Goal: Task Accomplishment & Management: Use online tool/utility

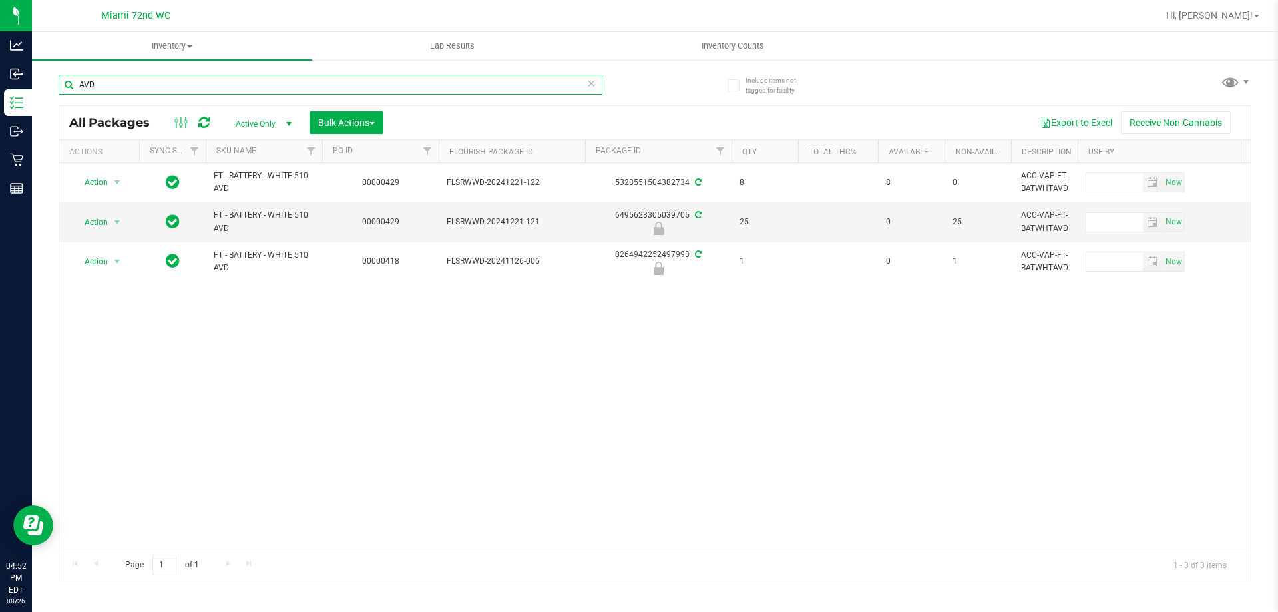
click at [172, 90] on input "AVD" at bounding box center [331, 85] width 544 height 20
paste input "W-JUN25FFP01-0701"
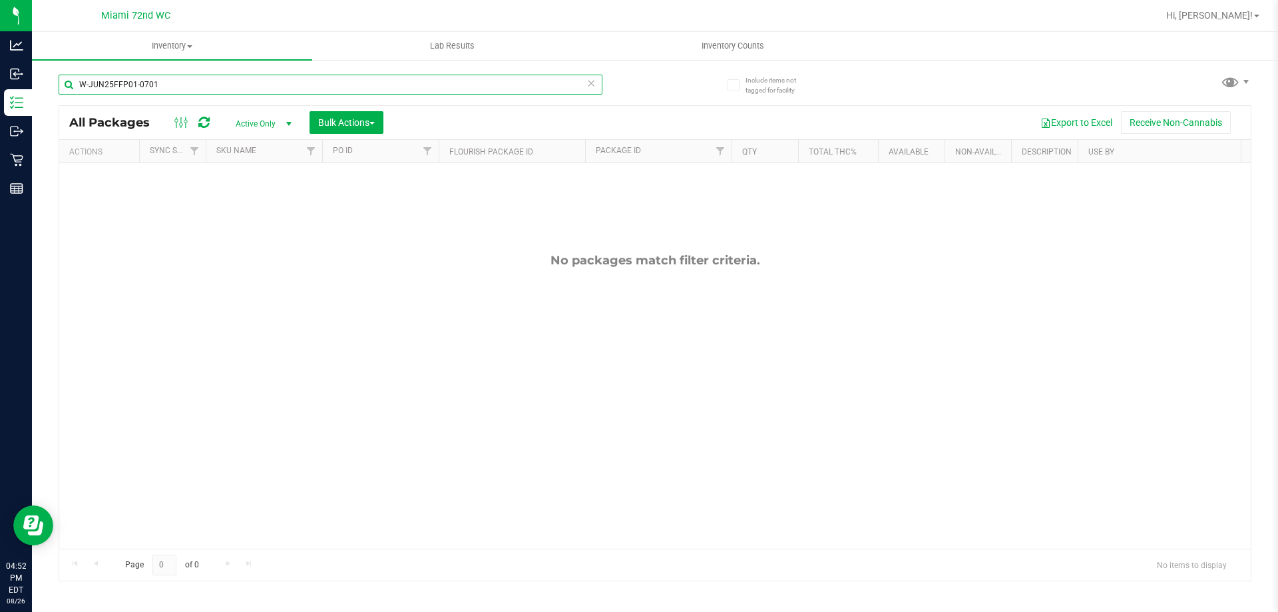
click at [182, 85] on input "W-JUN25FFP01-0701" at bounding box center [331, 85] width 544 height 20
paste input "L25FFP03-0807"
click at [181, 87] on input "W-JUL25FFP03-0807" at bounding box center [331, 85] width 544 height 20
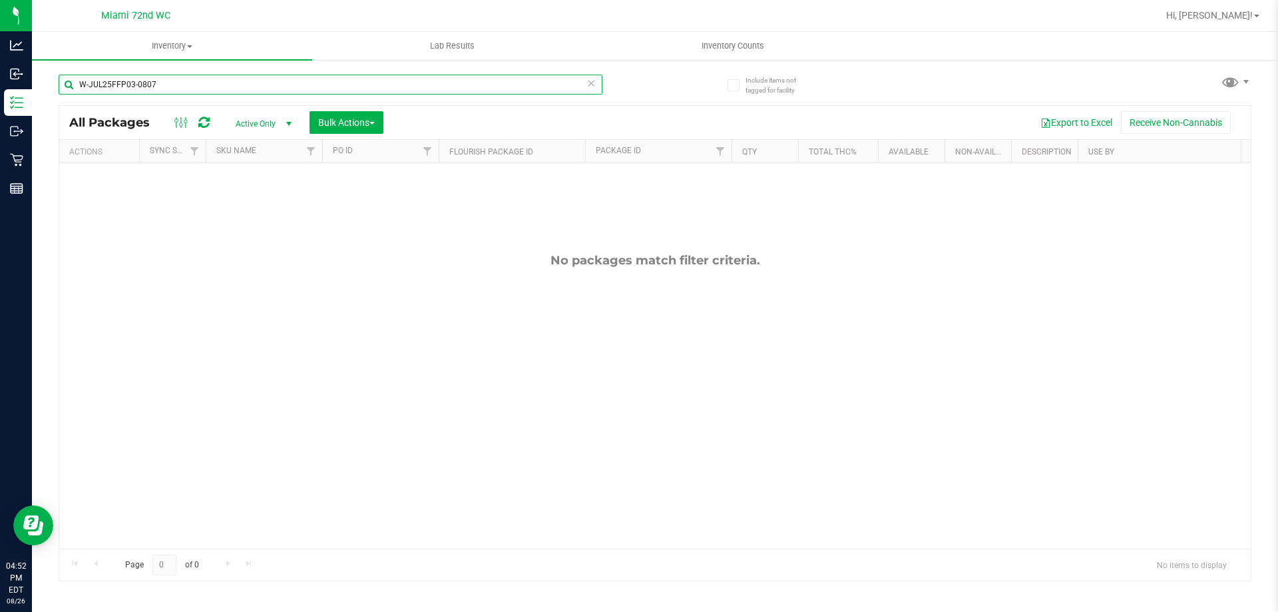
click at [181, 87] on input "W-JUL25FFP03-0807" at bounding box center [331, 85] width 544 height 20
click at [182, 85] on input "W-JUL25FFP03-0807" at bounding box center [331, 85] width 544 height 20
click at [180, 84] on input "W-JUL25FFP03-0807" at bounding box center [331, 85] width 544 height 20
click at [176, 85] on input "W-JUL25FFP03-0807" at bounding box center [331, 85] width 544 height 20
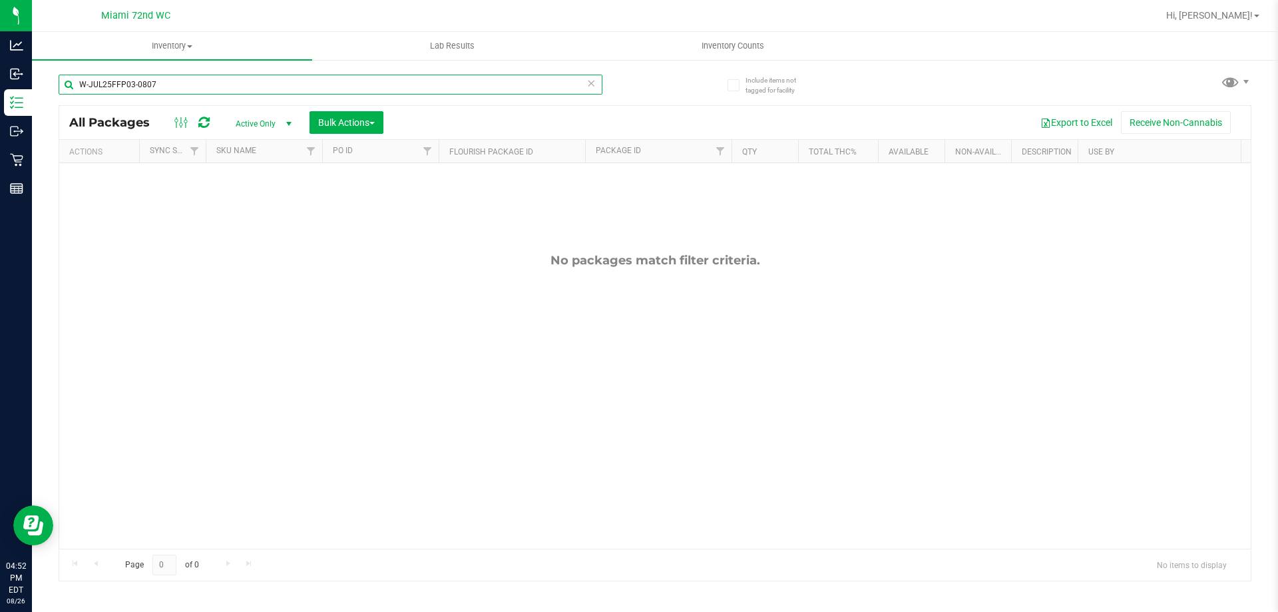
click at [177, 85] on input "W-JUL25FFP03-0807" at bounding box center [331, 85] width 544 height 20
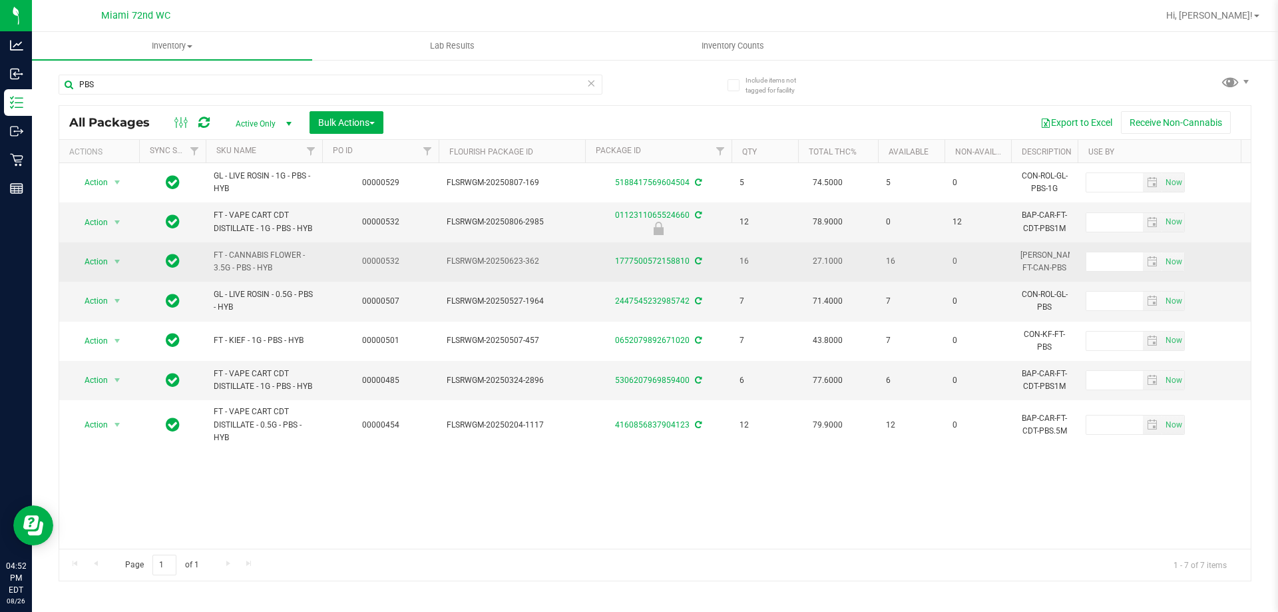
drag, startPoint x: 541, startPoint y: 256, endPoint x: 431, endPoint y: 258, distance: 110.5
click at [443, 254] on td "FLSRWGM-20250623-362" at bounding box center [512, 261] width 146 height 39
click at [459, 261] on span "FLSRWGM-20250623-362" at bounding box center [512, 261] width 131 height 13
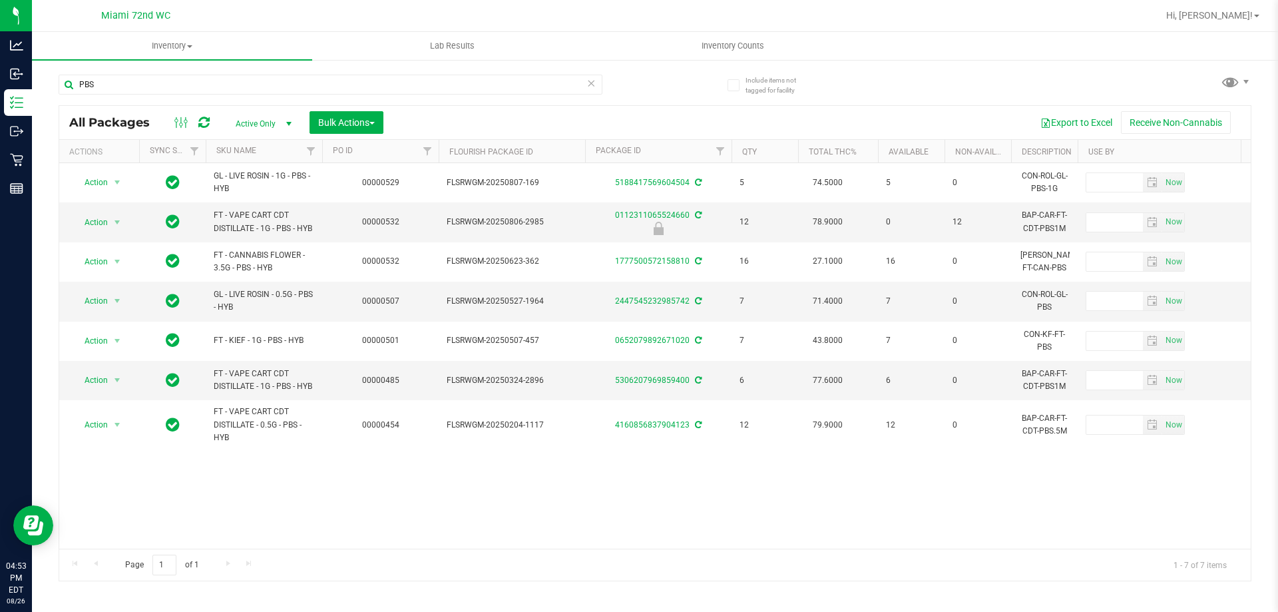
click at [220, 70] on div "PBS" at bounding box center [357, 84] width 597 height 43
click at [228, 102] on div "PBS" at bounding box center [331, 90] width 544 height 31
click at [229, 86] on input "PBS" at bounding box center [331, 85] width 544 height 20
paste input "W-JUN25PBS02-0616"
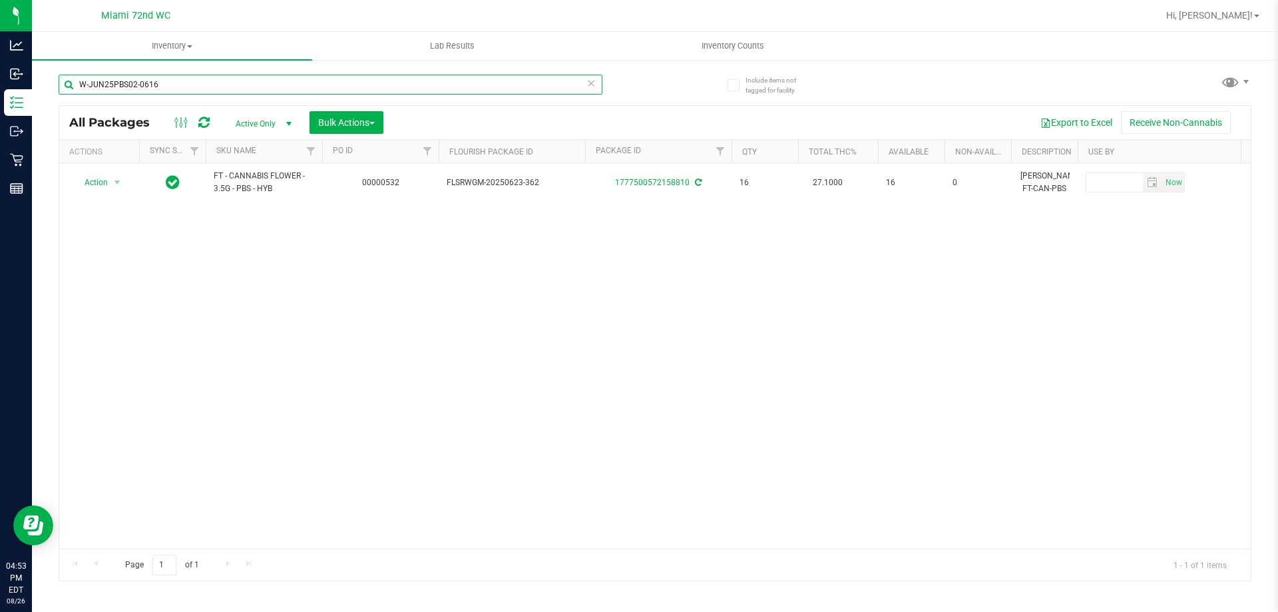
click at [190, 79] on input "W-JUN25PBS02-0616" at bounding box center [331, 85] width 544 height 20
click at [190, 81] on input "W-JUN25PBS02-0616" at bounding box center [331, 85] width 544 height 20
paste input "DDF02-0702"
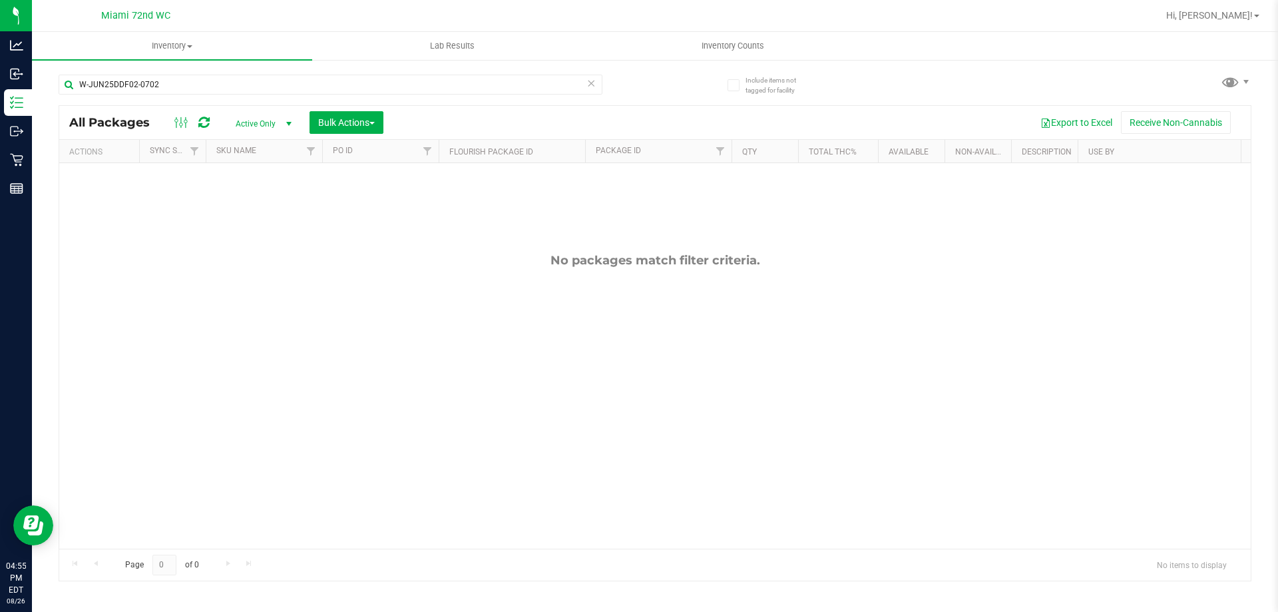
click at [189, 73] on div "W-JUN25DDF02-0702" at bounding box center [357, 84] width 597 height 43
click at [188, 82] on input "W-JUN25DDF02-0702" at bounding box center [331, 85] width 544 height 20
paste input "PBS02-0616"
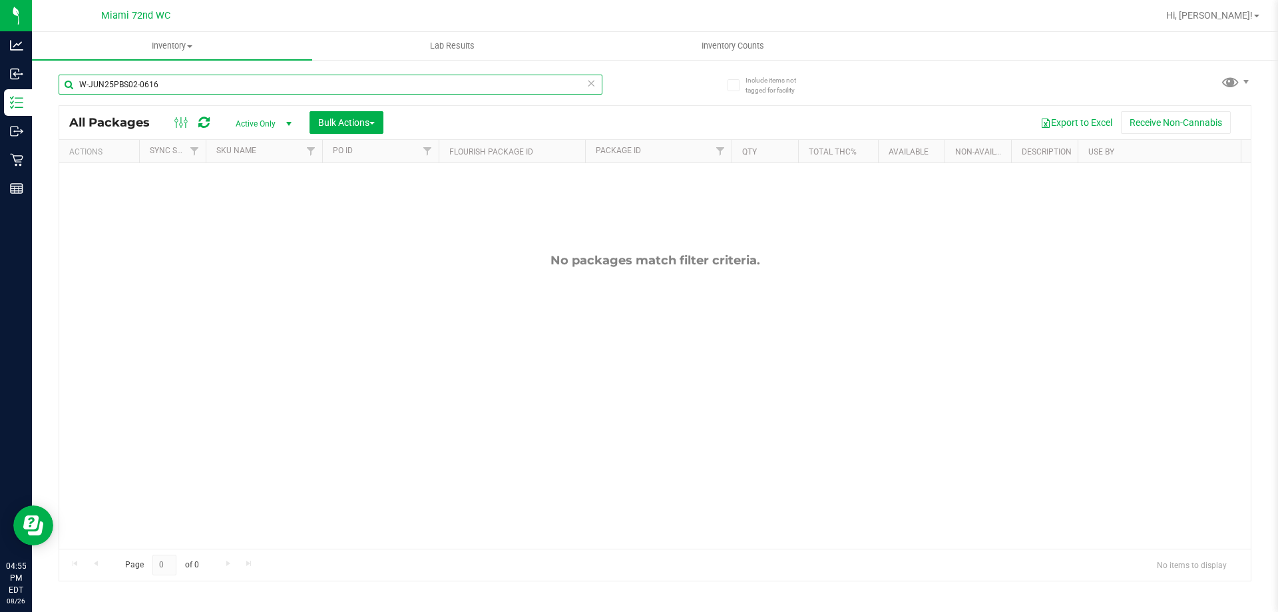
type input "W-JUN25PBS02-0616"
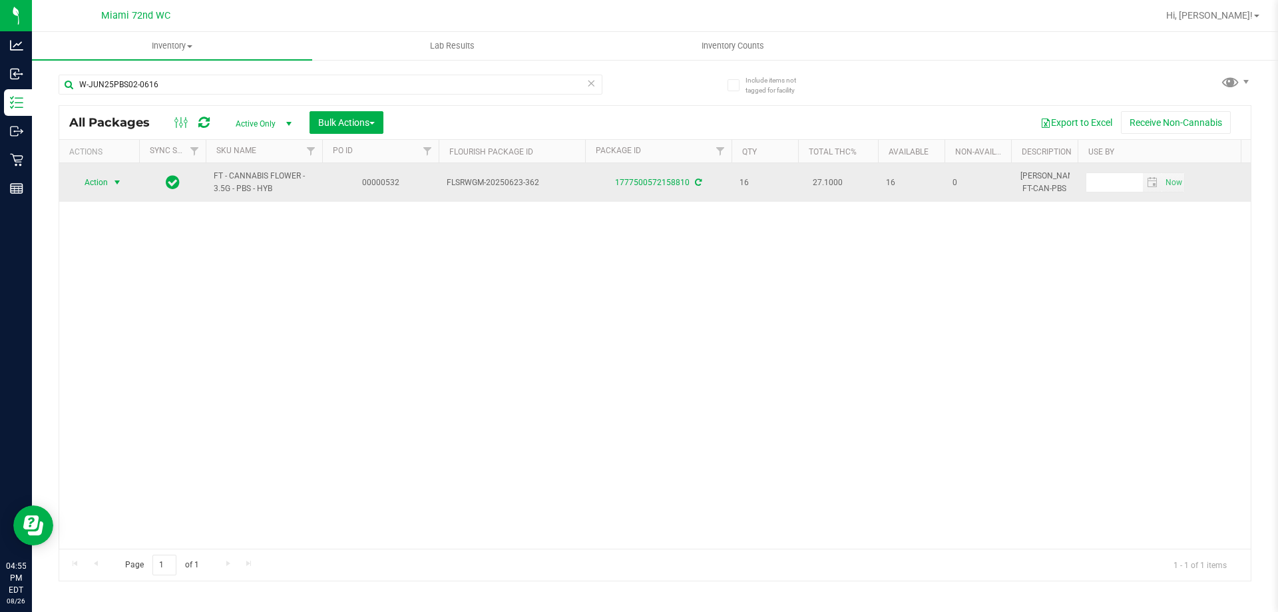
click at [114, 180] on span "select" at bounding box center [117, 182] width 11 height 11
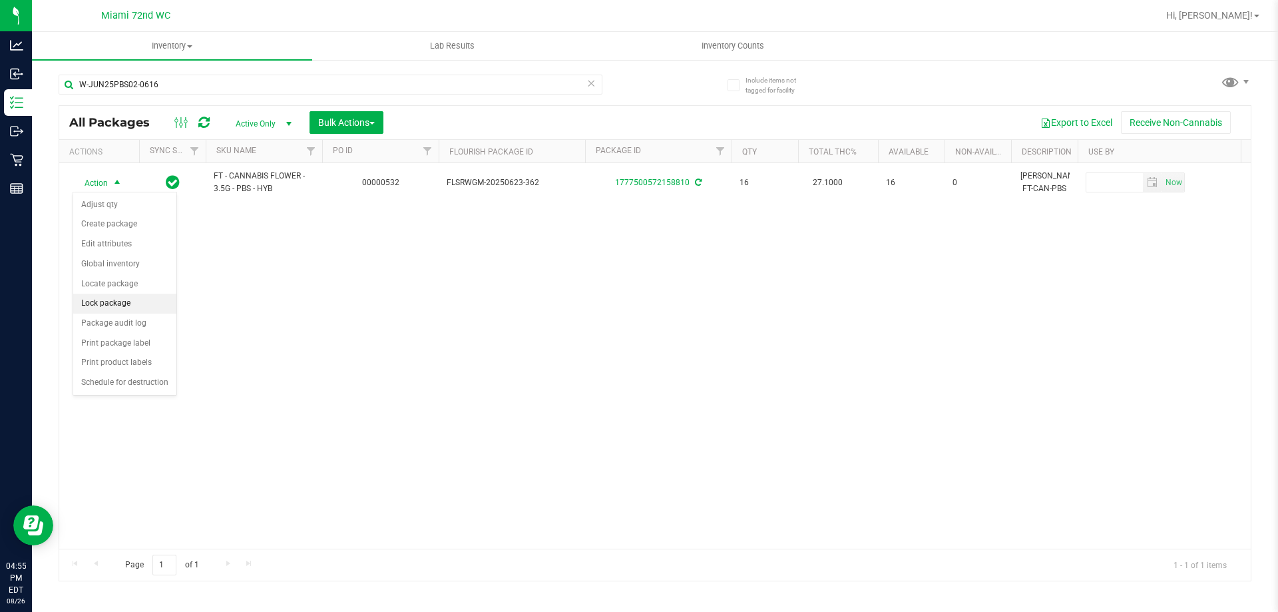
click at [113, 298] on li "Lock package" at bounding box center [124, 304] width 103 height 20
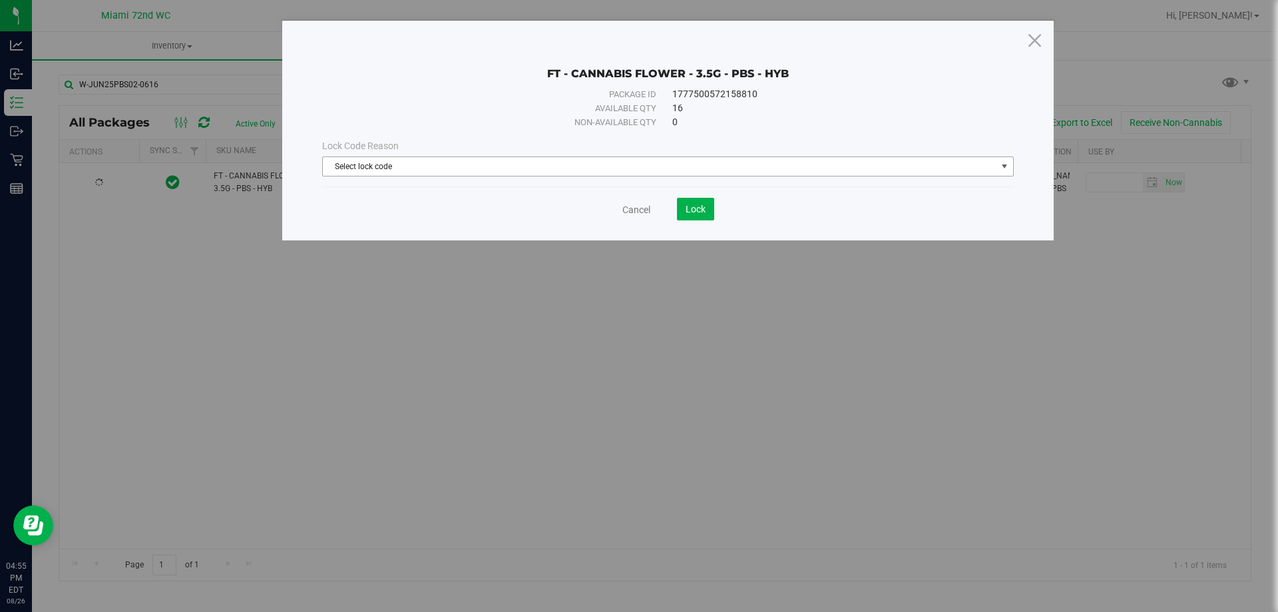
click at [456, 175] on span "Select lock code" at bounding box center [660, 166] width 674 height 19
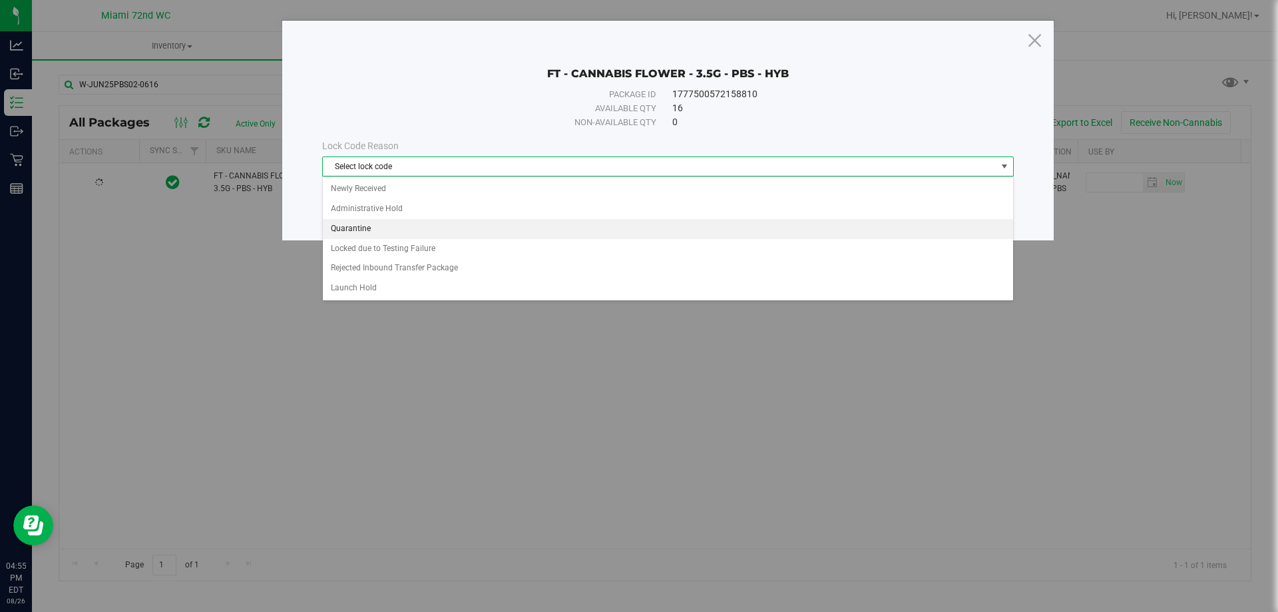
click at [386, 225] on li "Quarantine" at bounding box center [668, 229] width 690 height 20
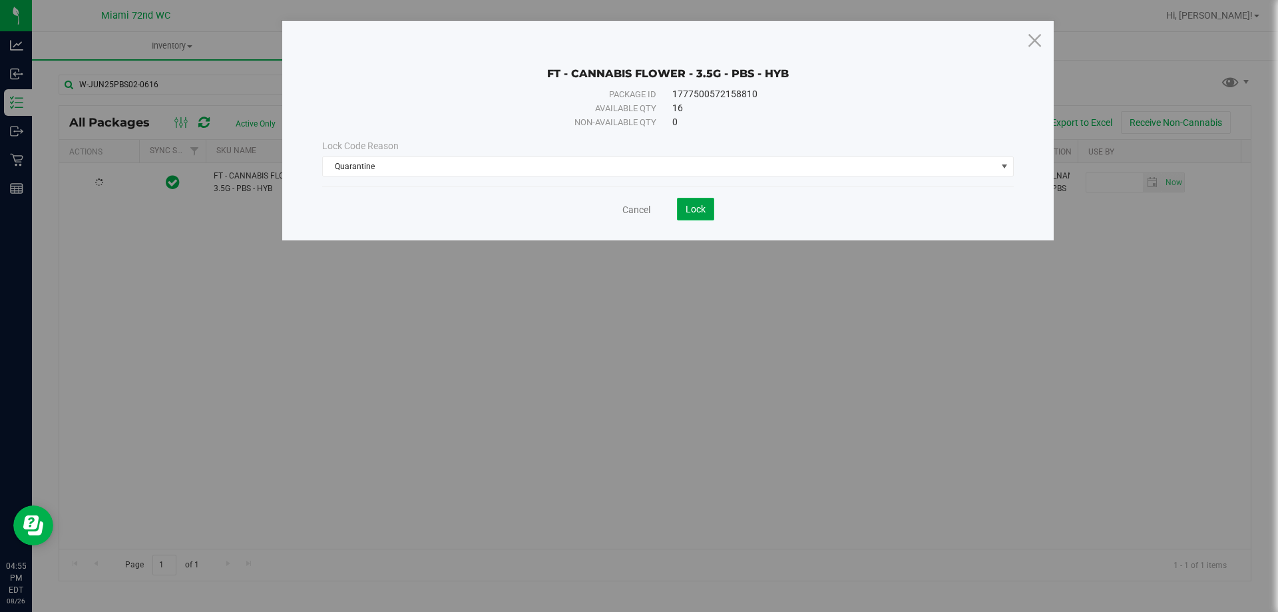
click at [686, 205] on span "Lock" at bounding box center [696, 209] width 20 height 11
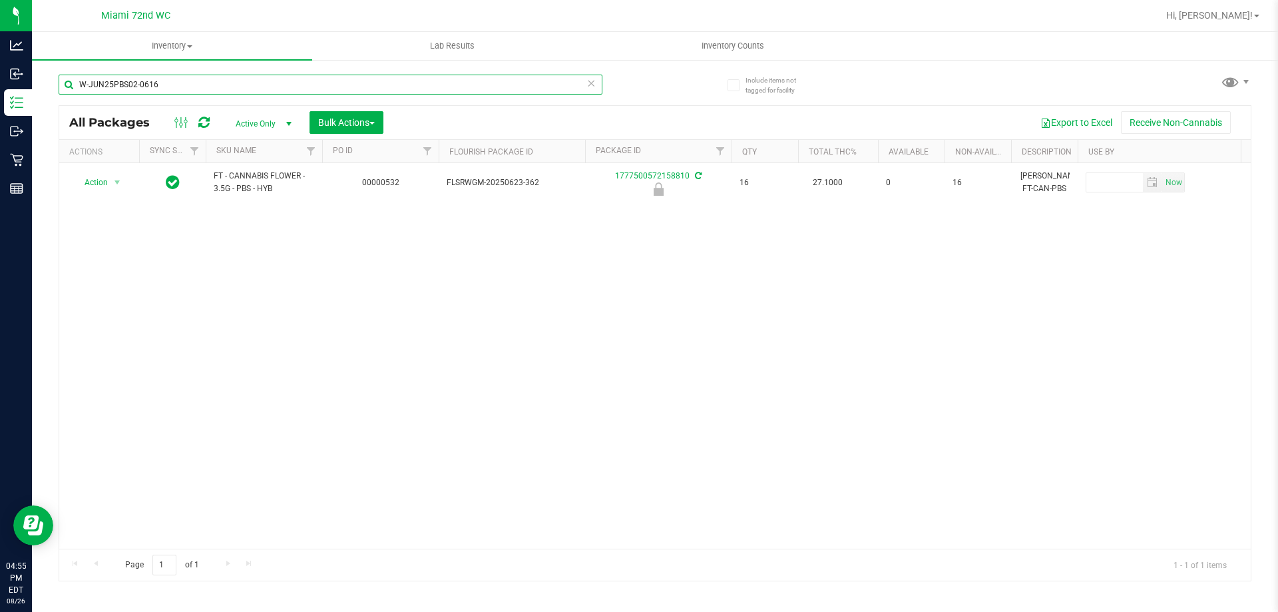
click at [152, 89] on input "W-JUN25PBS02-0616" at bounding box center [331, 85] width 544 height 20
paste input "APR25FIC02-0514"
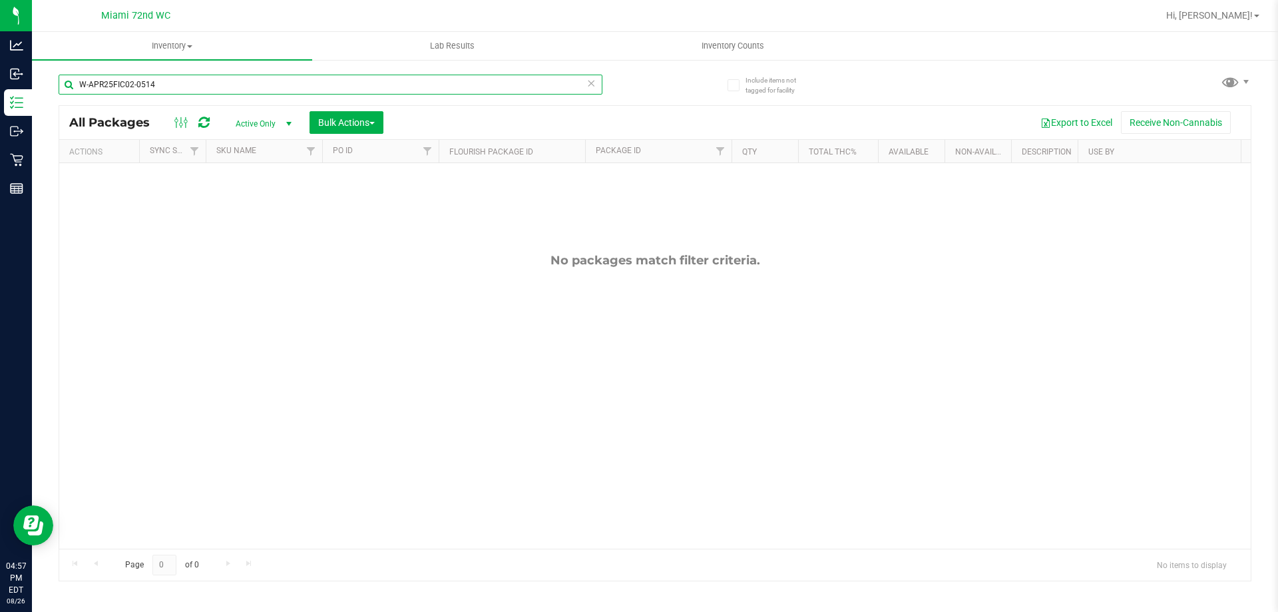
click at [192, 94] on input "W-APR25FIC02-0514" at bounding box center [331, 85] width 544 height 20
click at [192, 93] on input "W-APR25FIC02-0514" at bounding box center [331, 85] width 544 height 20
click at [192, 91] on input "W-APR25FIC02-0514" at bounding box center [331, 85] width 544 height 20
click at [196, 91] on input "W-APR25FIC02-0514" at bounding box center [331, 85] width 544 height 20
click at [198, 89] on input "W-APR25FIC02-0514" at bounding box center [331, 85] width 544 height 20
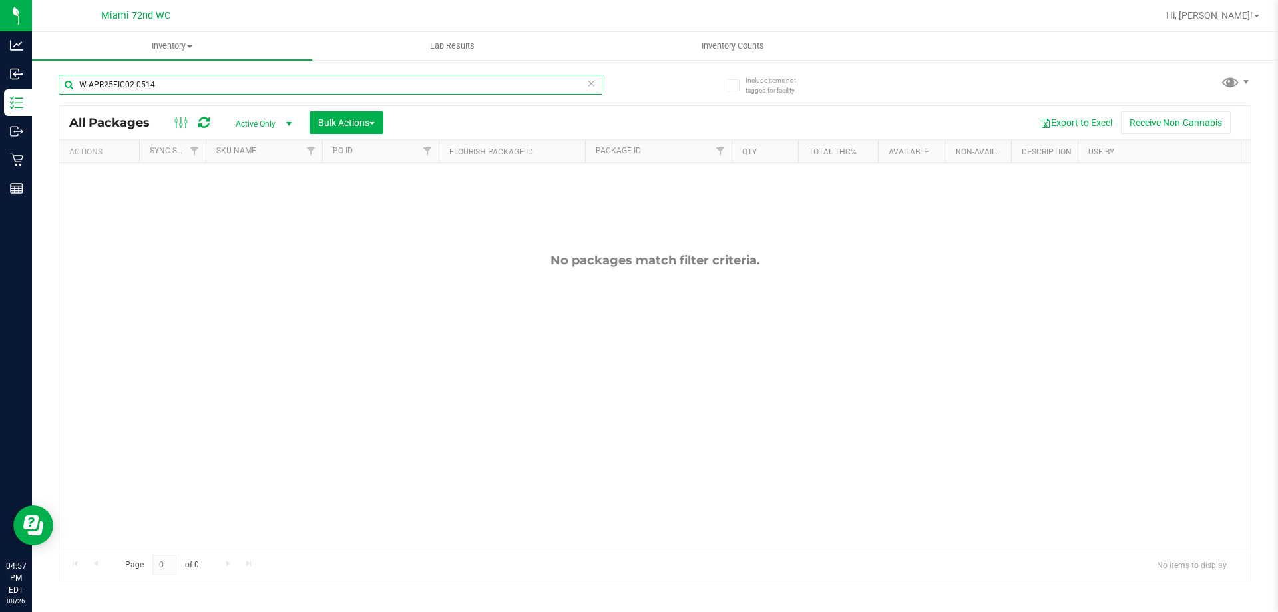
click at [194, 91] on input "W-APR25FIC02-0514" at bounding box center [331, 85] width 544 height 20
click at [195, 91] on input "W-APR25FIC02-0514" at bounding box center [331, 85] width 544 height 20
paste input "JUN25DDF02-0702"
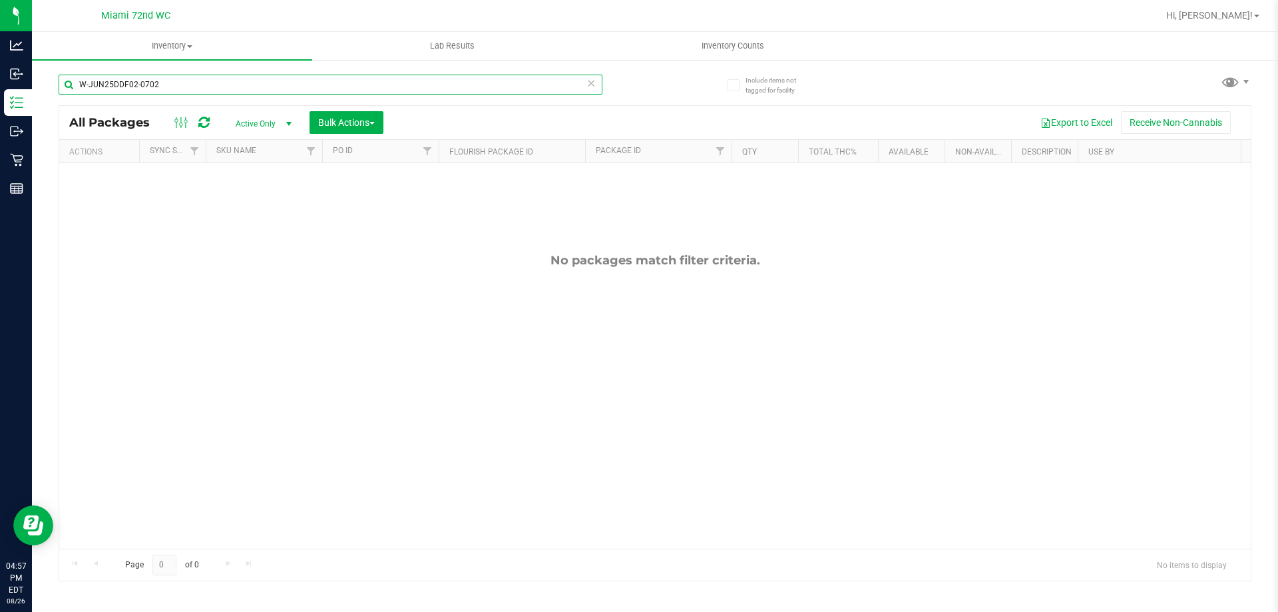
click at [166, 85] on input "W-JUN25DDF02-0702" at bounding box center [331, 85] width 544 height 20
click at [167, 85] on input "W-JUN25DDF02-0702" at bounding box center [331, 85] width 544 height 20
paste input "APR25FIC02-0514"
click at [182, 83] on input "W-APR25FIC02-0514" at bounding box center [331, 85] width 544 height 20
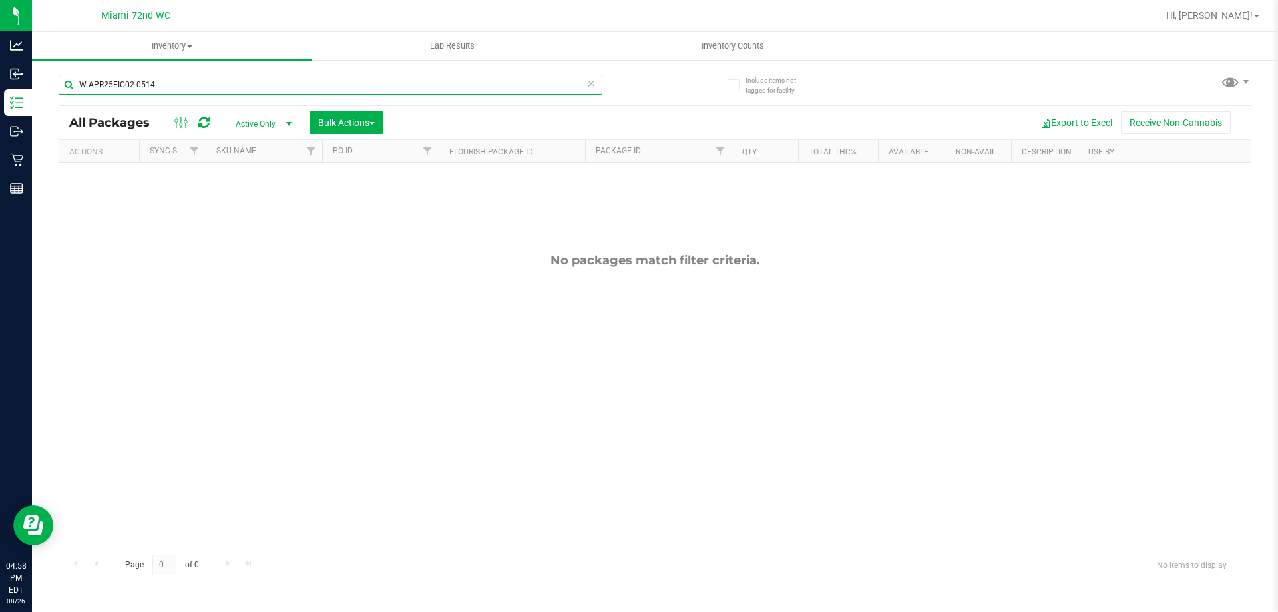
click at [182, 83] on input "W-APR25FIC02-0514" at bounding box center [331, 85] width 544 height 20
paste input "JUN25DDF02-0702"
type input "W-JUN25DDF02-0702"
